Goal: Information Seeking & Learning: Learn about a topic

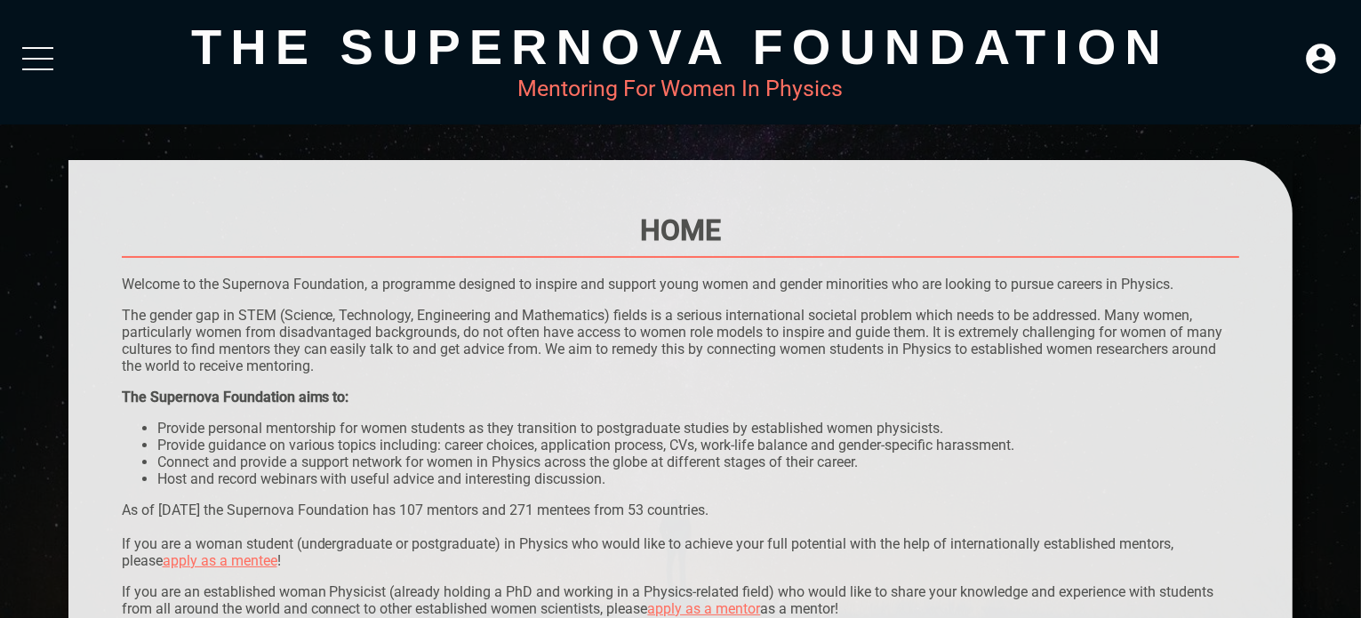
click at [43, 36] on div "The Supernova Foundation Mentoring For Women In Physics" at bounding box center [680, 62] width 1361 height 124
click at [43, 56] on div at bounding box center [37, 63] width 31 height 32
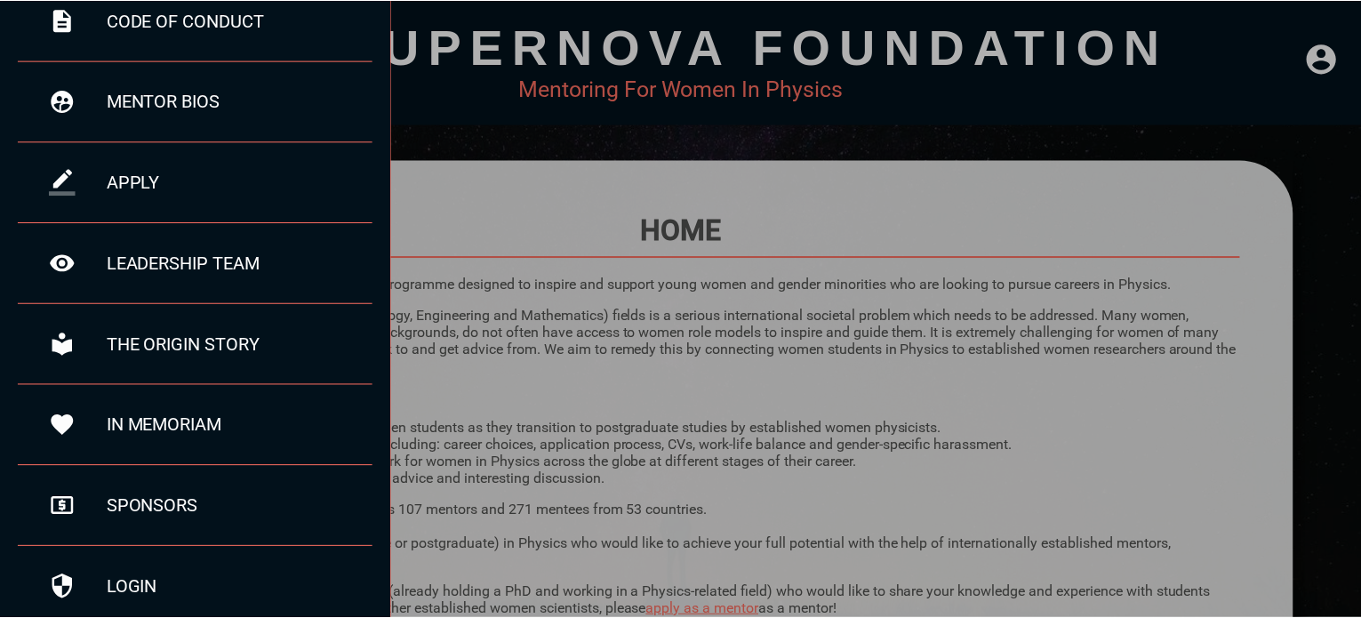
scroll to position [323, 0]
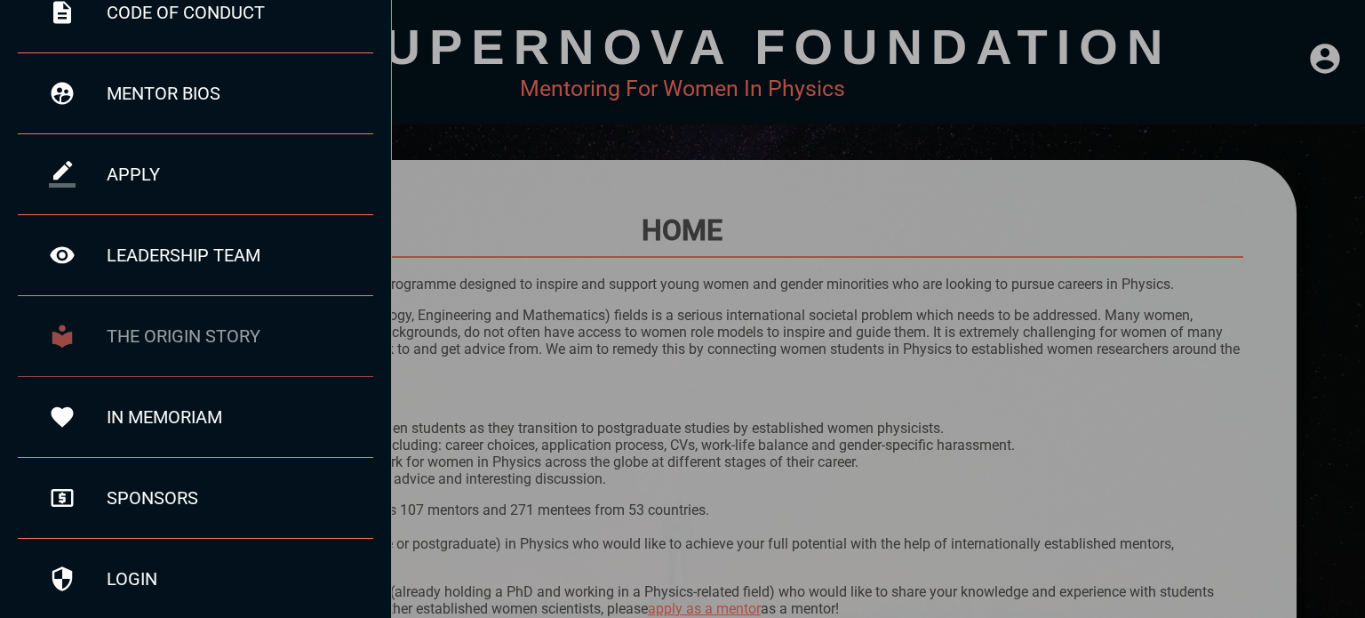
click at [225, 337] on div "the origin story" at bounding box center [240, 335] width 267 height 21
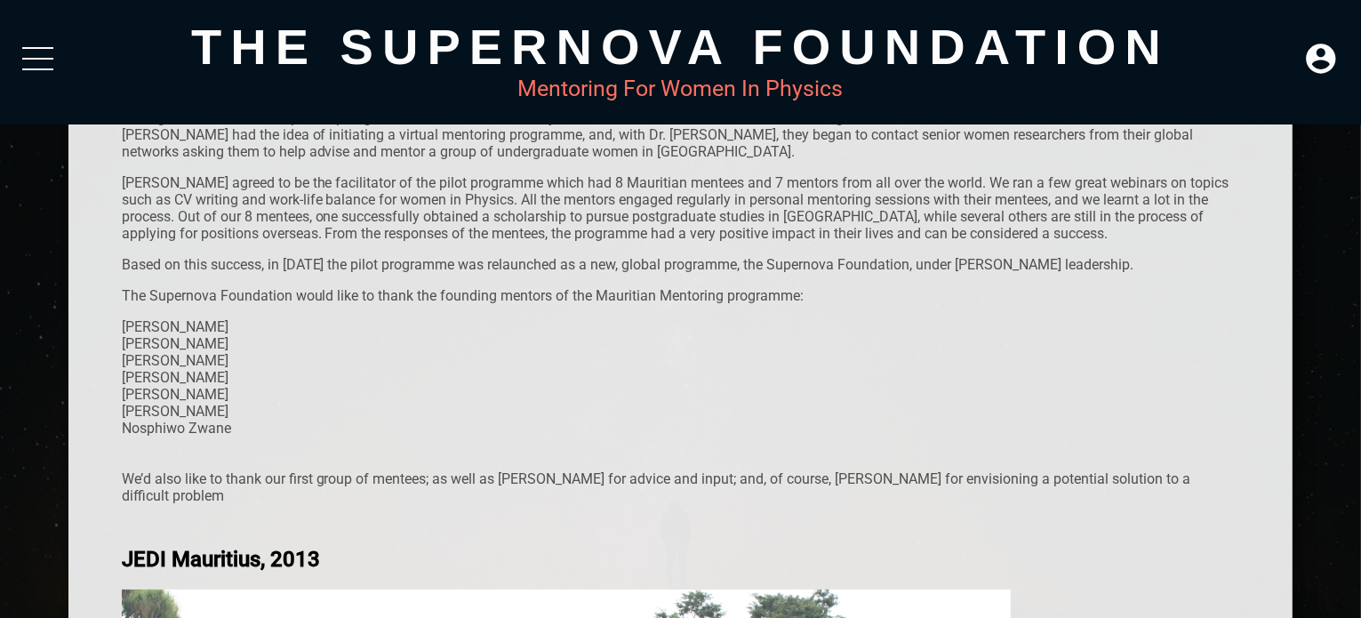
scroll to position [82, 0]
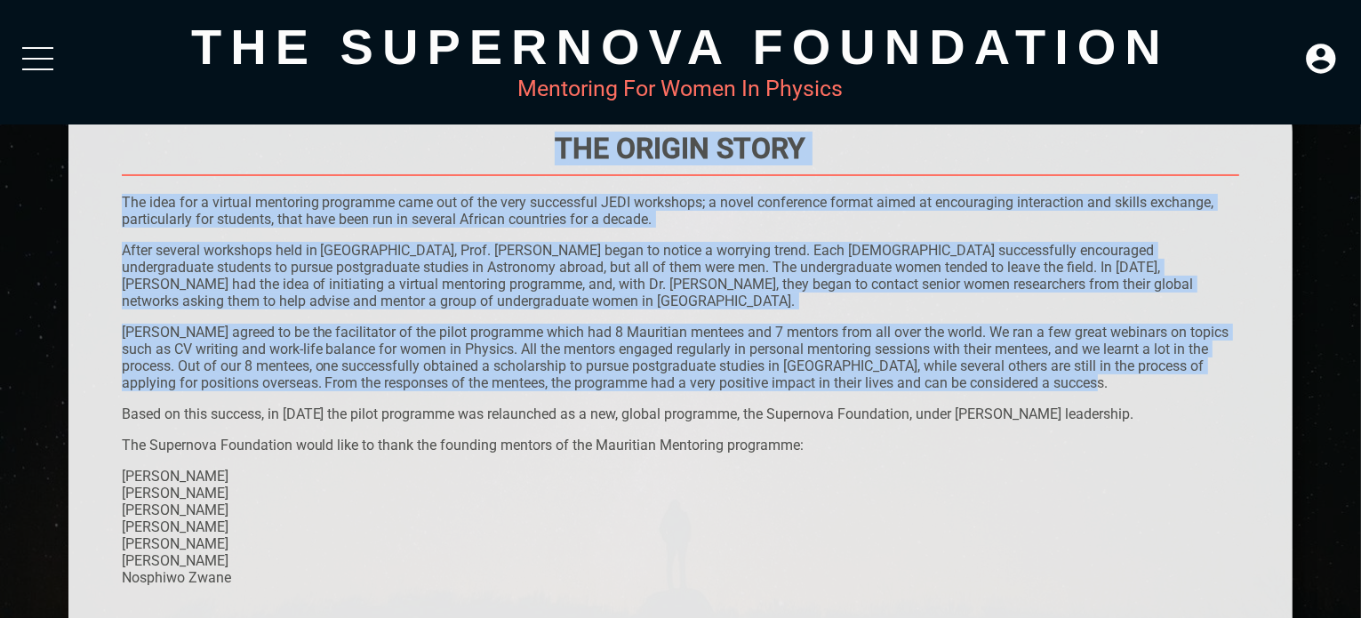
drag, startPoint x: 1063, startPoint y: 384, endPoint x: 93, endPoint y: 231, distance: 981.6
click at [121, 105] on div at bounding box center [121, 105] width 0 height 0
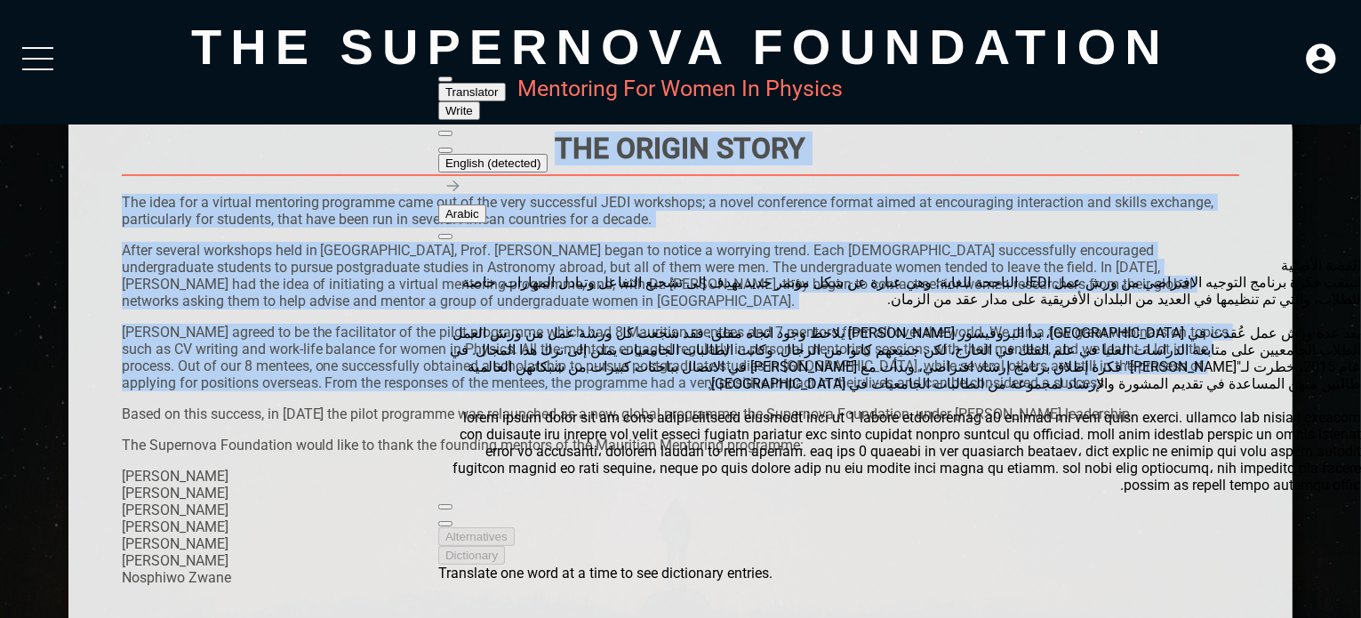
click at [452, 148] on button at bounding box center [445, 150] width 14 height 5
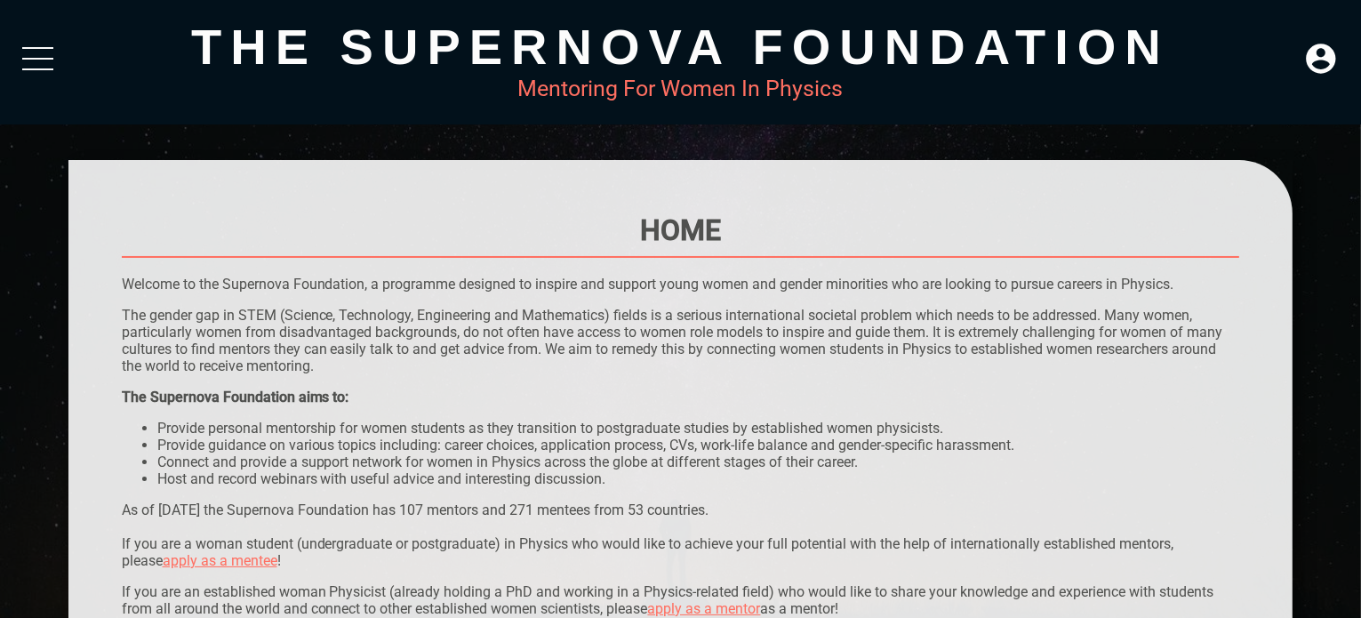
click at [32, 68] on div at bounding box center [37, 69] width 31 height 2
click at [18, 47] on div "The Supernova Foundation Mentoring For Women In Physics" at bounding box center [680, 62] width 1361 height 124
click at [30, 60] on div at bounding box center [37, 63] width 31 height 32
click at [38, 52] on div at bounding box center [37, 63] width 31 height 32
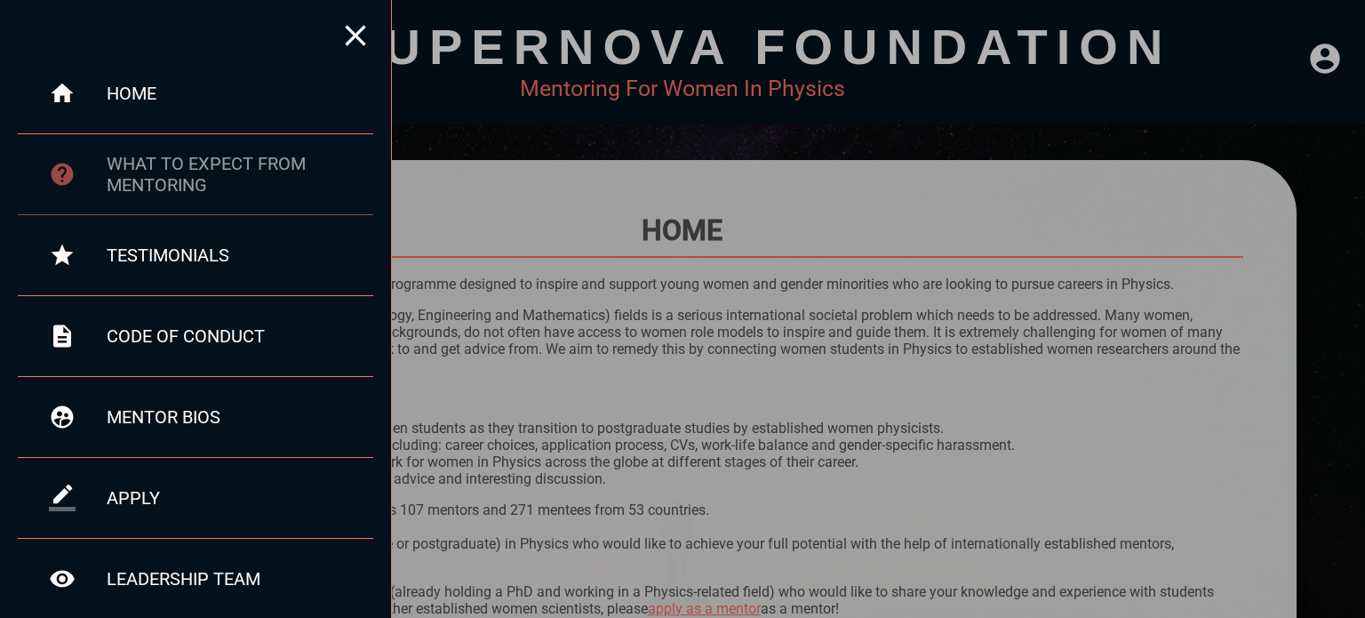
click at [205, 164] on div "what to expect from mentoring" at bounding box center [240, 174] width 267 height 43
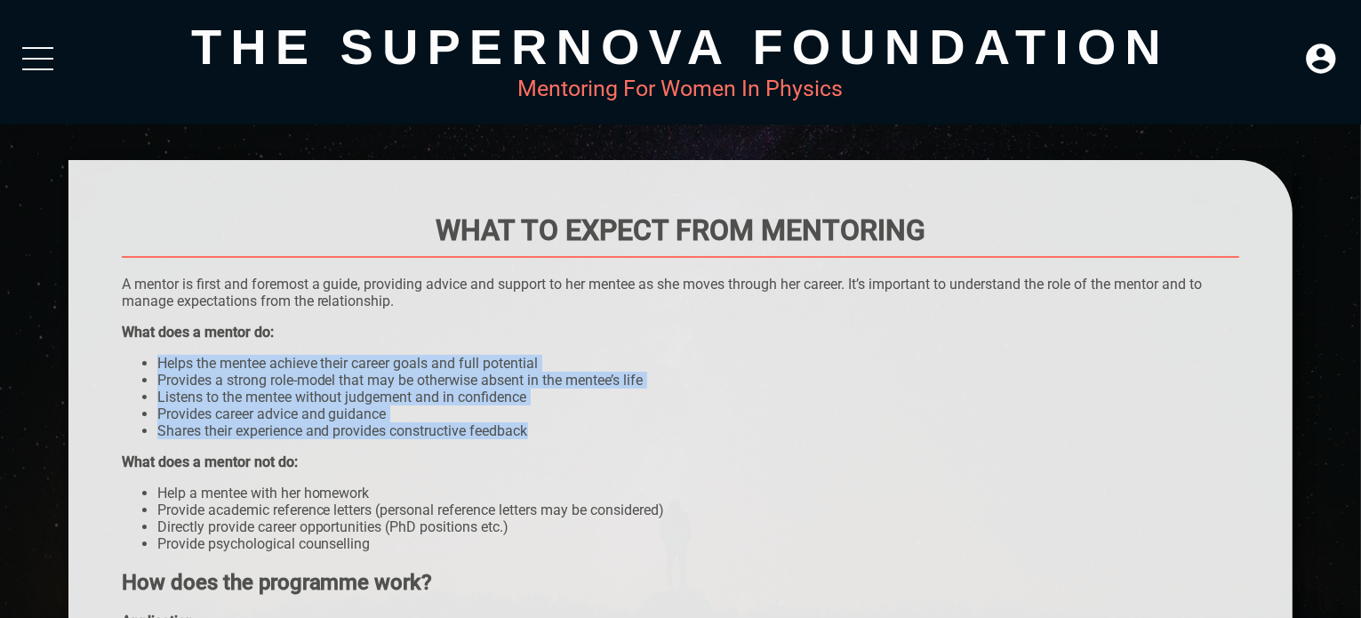
drag, startPoint x: 555, startPoint y: 440, endPoint x: 161, endPoint y: 347, distance: 404.4
click at [161, 347] on div "What does a mentor do: Helps the mentee achieve their career goals and full pot…" at bounding box center [681, 381] width 1118 height 116
click at [156, 329] on div at bounding box center [156, 329] width 0 height 0
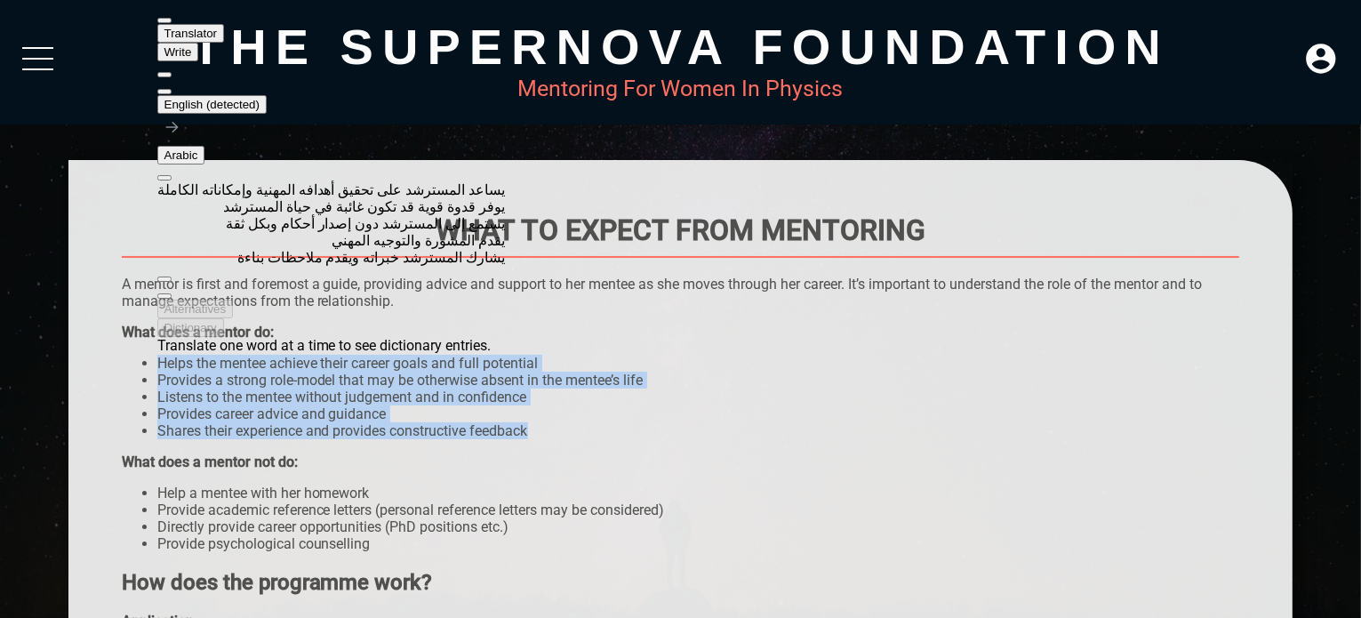
click at [777, 414] on li "Provides career advice and guidance" at bounding box center [698, 413] width 1082 height 17
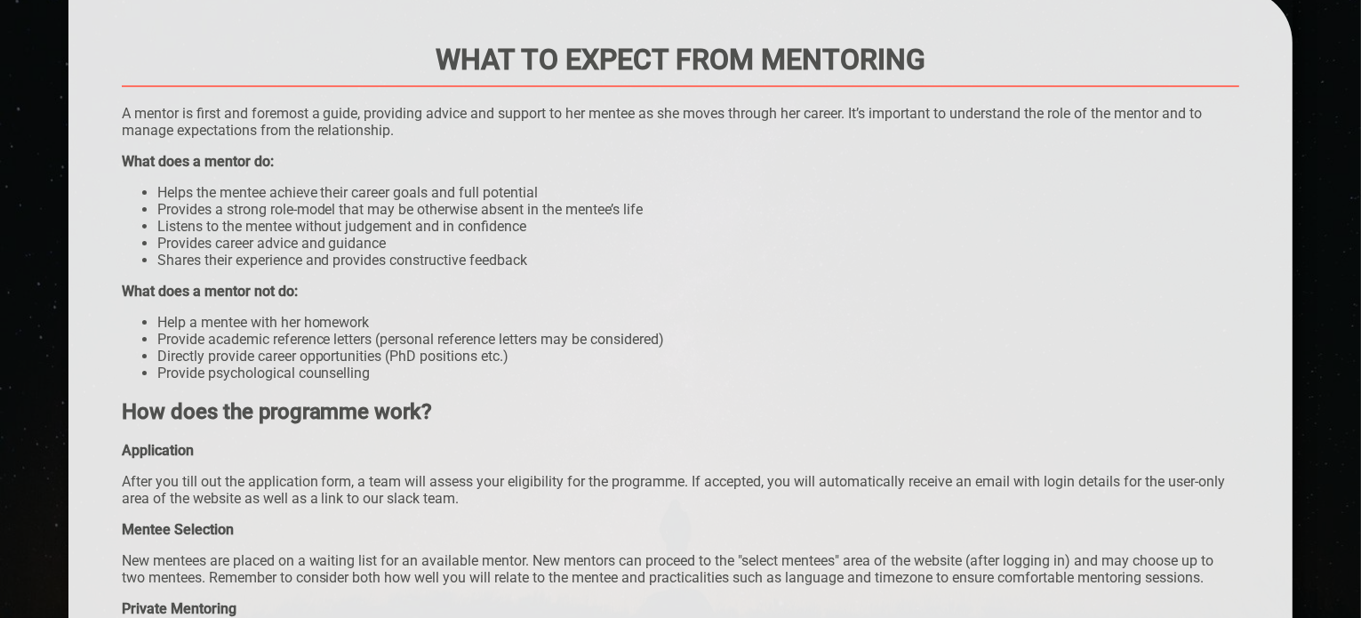
scroll to position [178, 0]
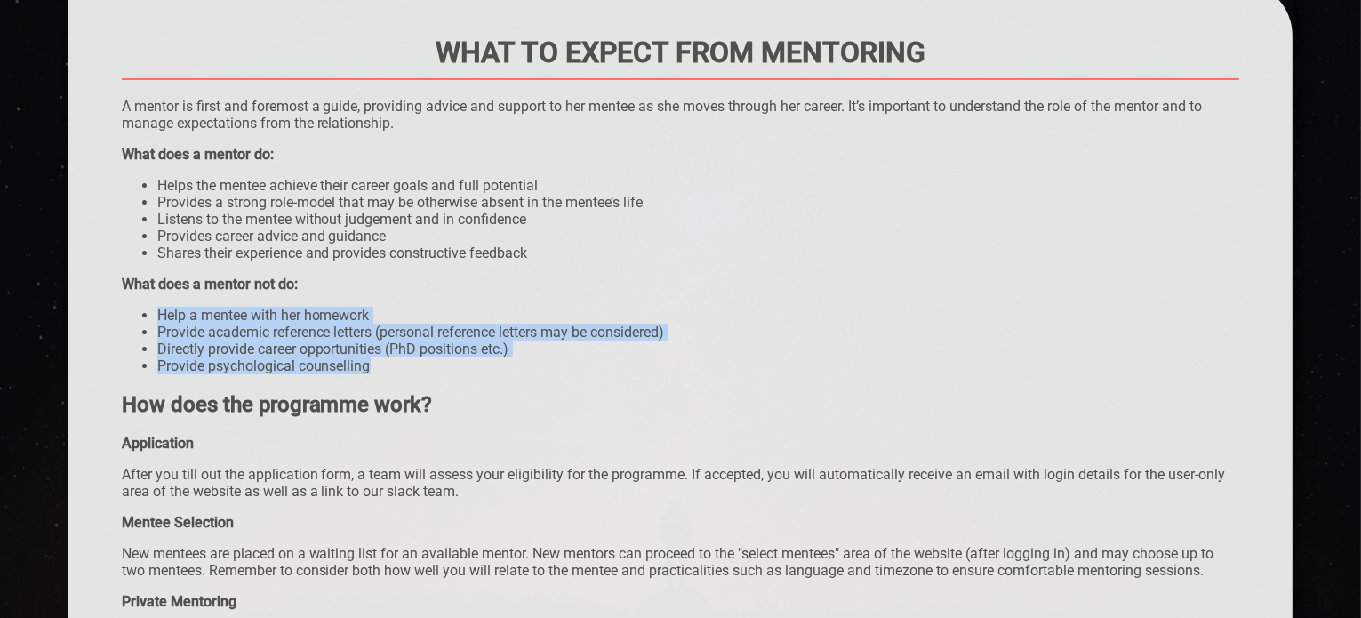
drag, startPoint x: 430, startPoint y: 376, endPoint x: 160, endPoint y: 321, distance: 275.7
click at [160, 321] on ul "Help a mentee with her homework Provide academic reference letters (personal re…" at bounding box center [681, 341] width 1118 height 68
click at [156, 282] on div at bounding box center [156, 282] width 0 height 0
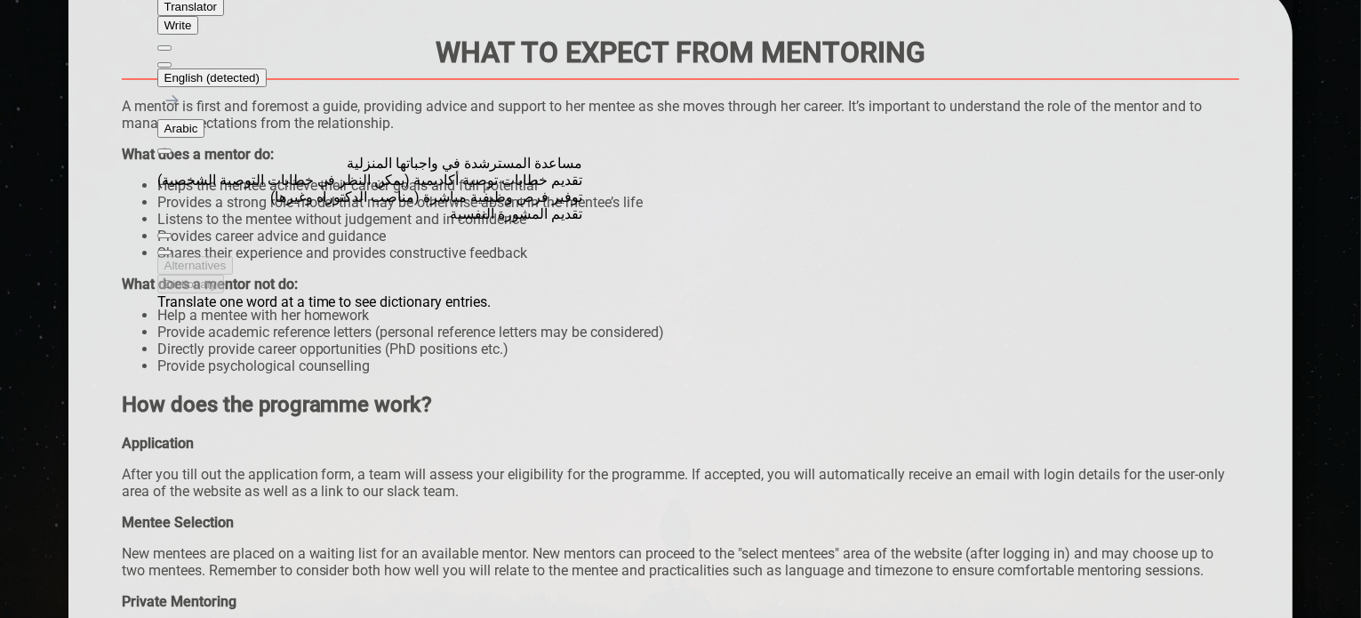
click at [729, 160] on div "What does a mentor do:" at bounding box center [681, 154] width 1118 height 17
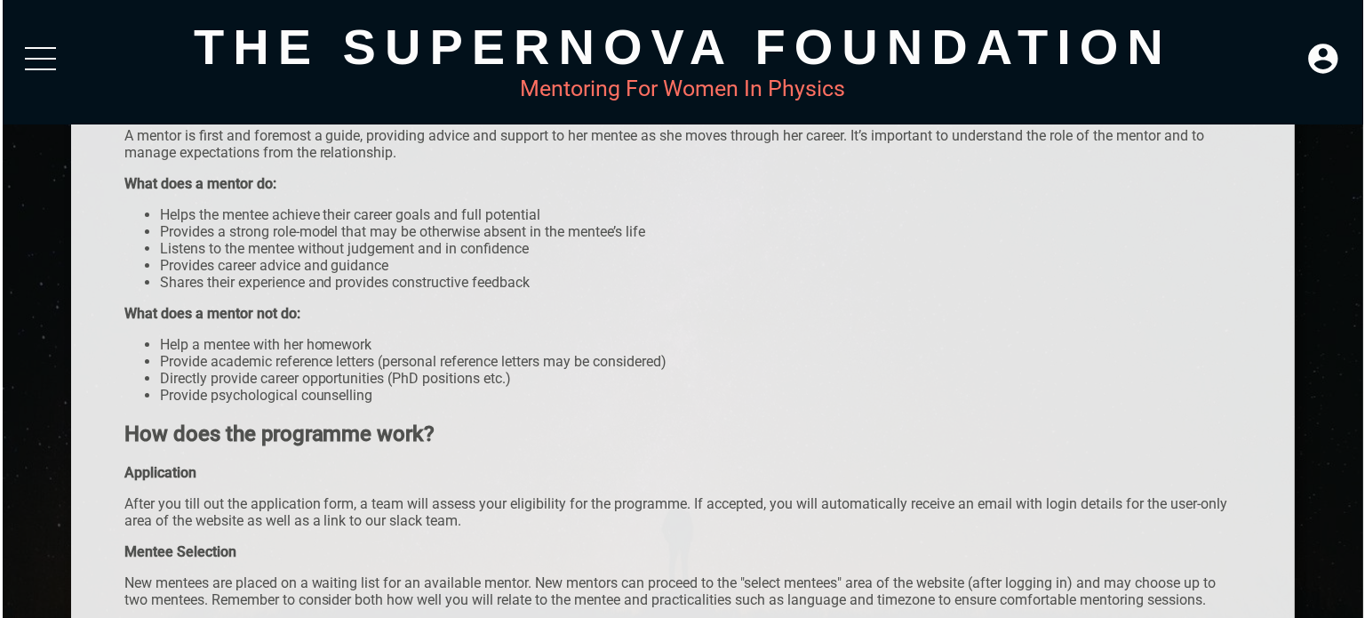
scroll to position [0, 0]
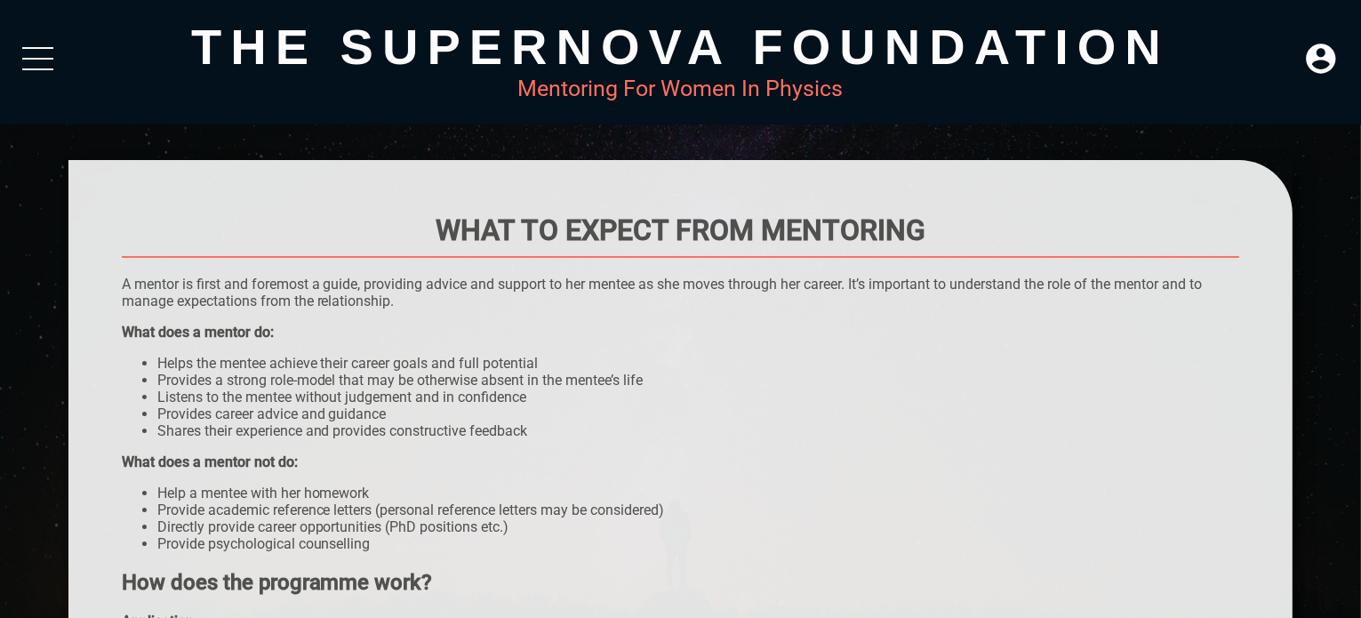
drag, startPoint x: 19, startPoint y: 95, endPoint x: 52, endPoint y: 74, distance: 39.2
click at [24, 92] on div "The Supernova Foundation Mentoring For Women In Physics" at bounding box center [680, 62] width 1361 height 124
click at [54, 72] on div "The Supernova Foundation Mentoring For Women In Physics" at bounding box center [680, 62] width 1361 height 124
click at [4, 68] on div "The Supernova Foundation Mentoring For Women In Physics" at bounding box center [680, 62] width 1361 height 124
click at [28, 65] on div at bounding box center [37, 63] width 31 height 32
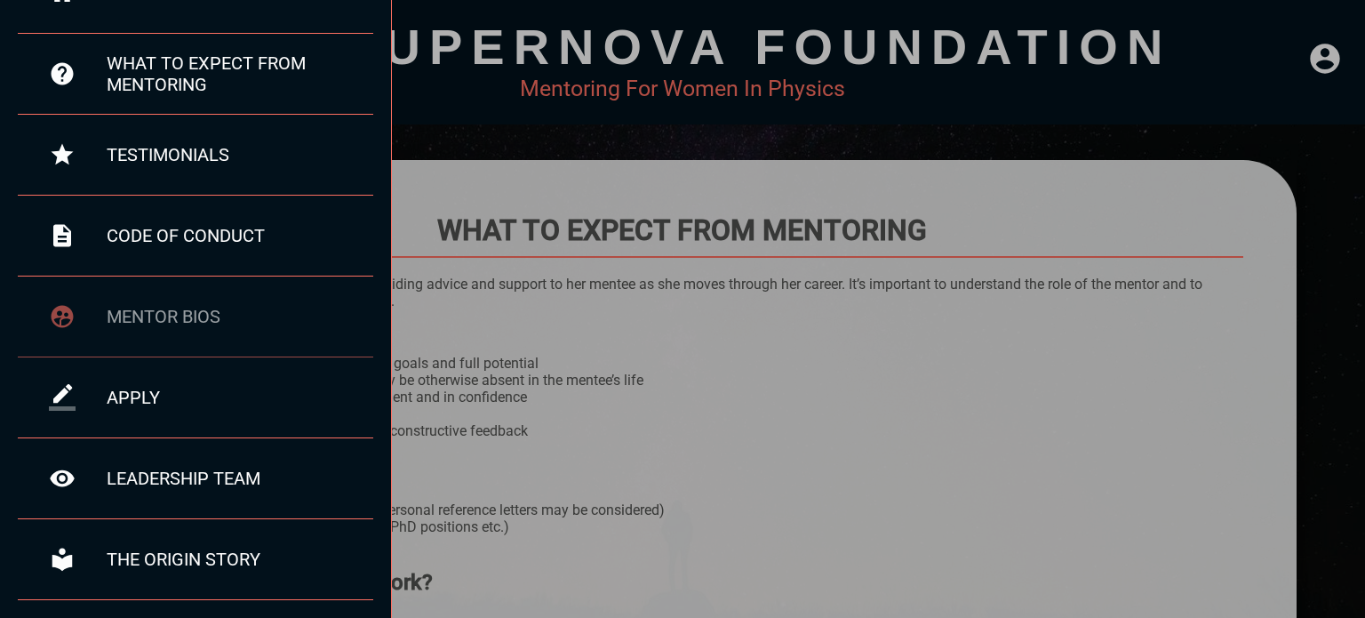
scroll to position [178, 0]
